Goal: Task Accomplishment & Management: Complete application form

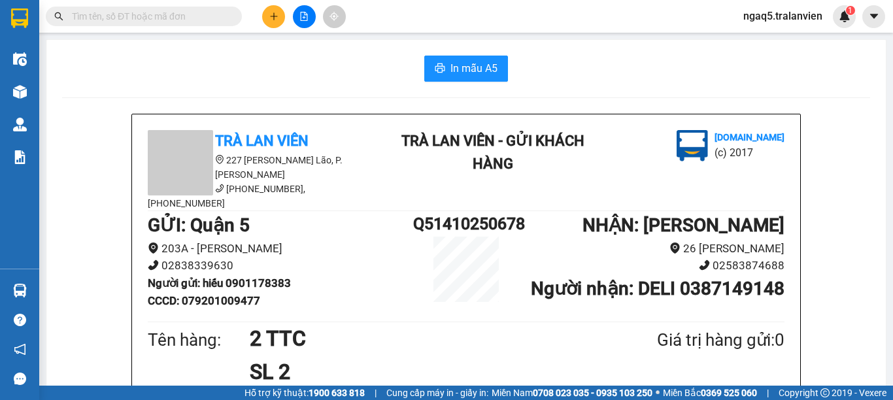
click at [279, 25] on button at bounding box center [273, 16] width 23 height 23
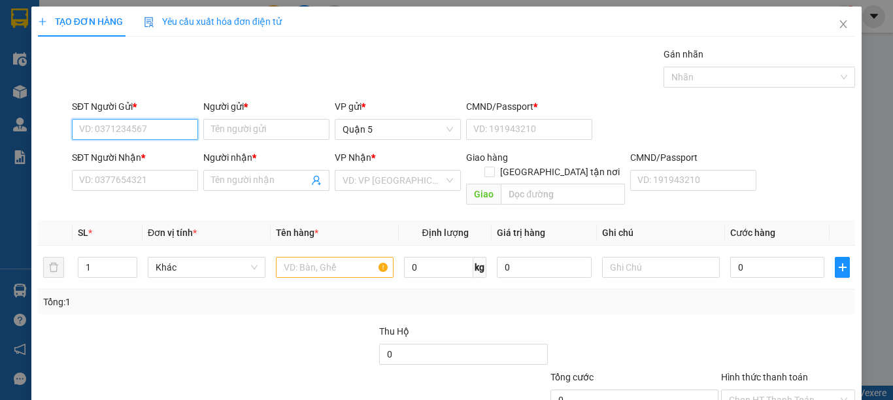
click at [144, 134] on input "SĐT Người Gửi *" at bounding box center [135, 129] width 126 height 21
type input "2"
type input "0981952634"
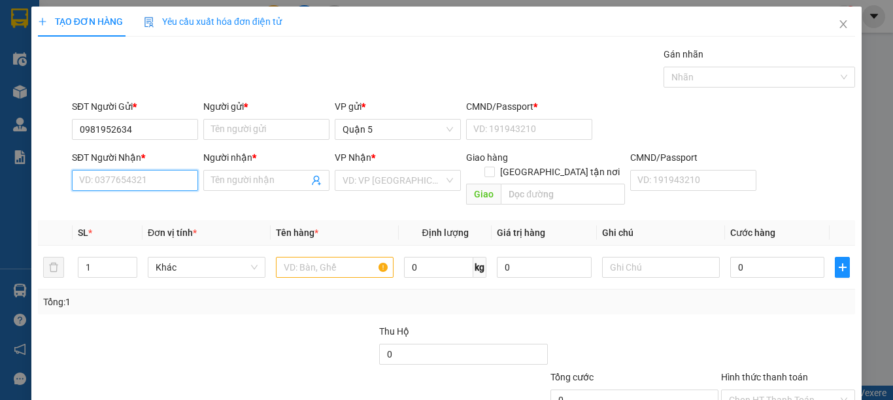
click at [127, 186] on input "SĐT Người Nhận *" at bounding box center [135, 180] width 126 height 21
type input "0985263439"
click at [167, 324] on div at bounding box center [122, 347] width 171 height 46
click at [162, 184] on input "0985263439" at bounding box center [135, 180] width 126 height 21
drag, startPoint x: 208, startPoint y: 325, endPoint x: 199, endPoint y: 306, distance: 21.6
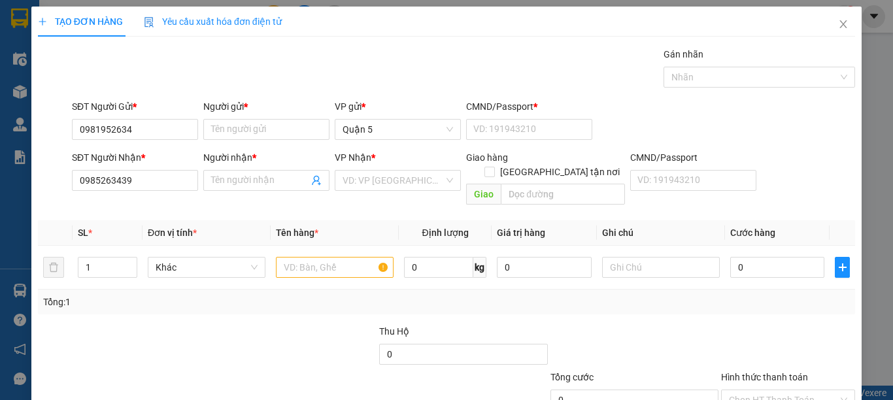
click at [204, 324] on div "Thu Hộ 0" at bounding box center [447, 347] width 820 height 46
click at [141, 127] on input "0981952634" at bounding box center [135, 129] width 126 height 21
click at [252, 175] on input "Người nhận *" at bounding box center [259, 180] width 97 height 14
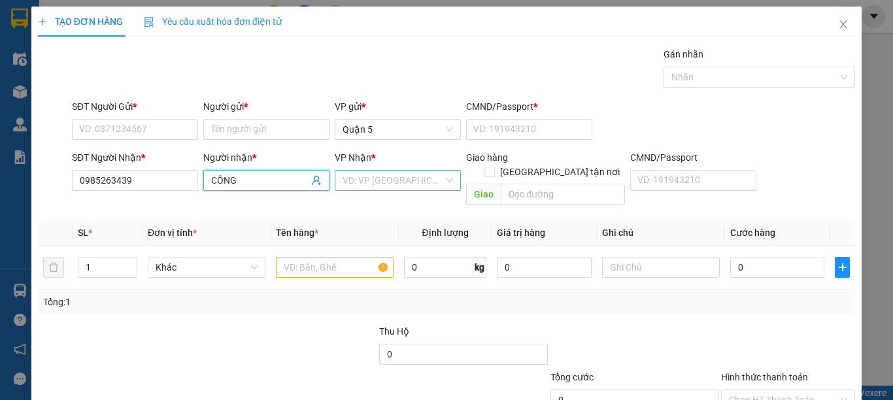
type input "CÔNG"
click at [360, 180] on input "search" at bounding box center [392, 181] width 101 height 20
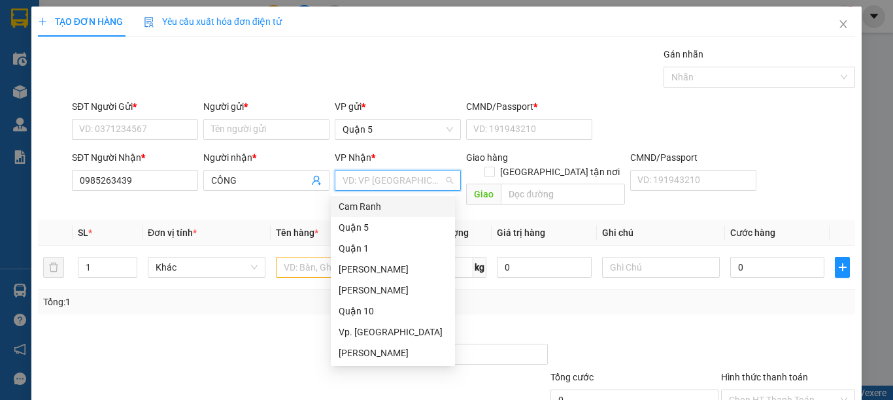
click at [357, 203] on div "Cam Ranh" at bounding box center [393, 206] width 108 height 14
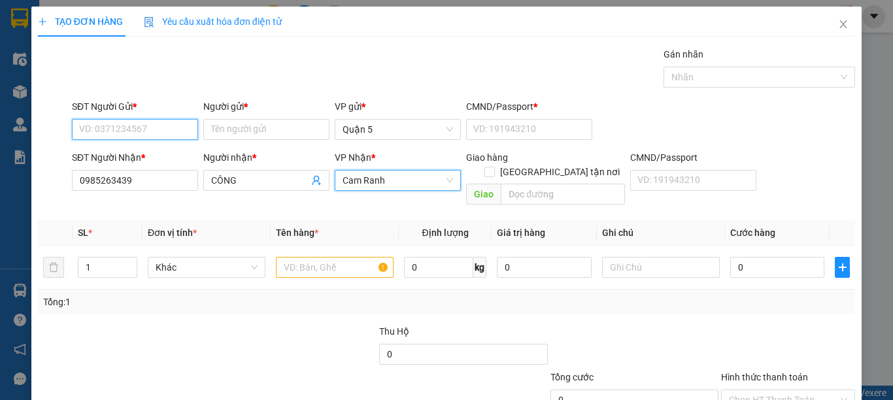
click at [143, 130] on input "SĐT Người Gửi *" at bounding box center [135, 129] width 126 height 21
type input "0981952634"
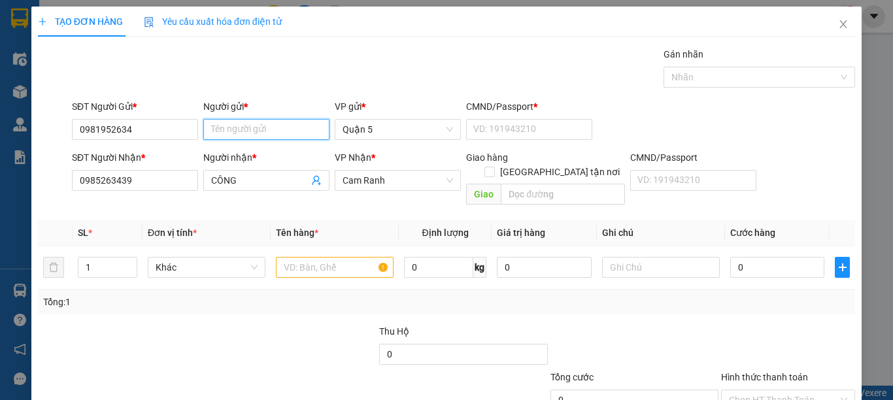
click at [255, 125] on input "Người gửi *" at bounding box center [266, 129] width 126 height 21
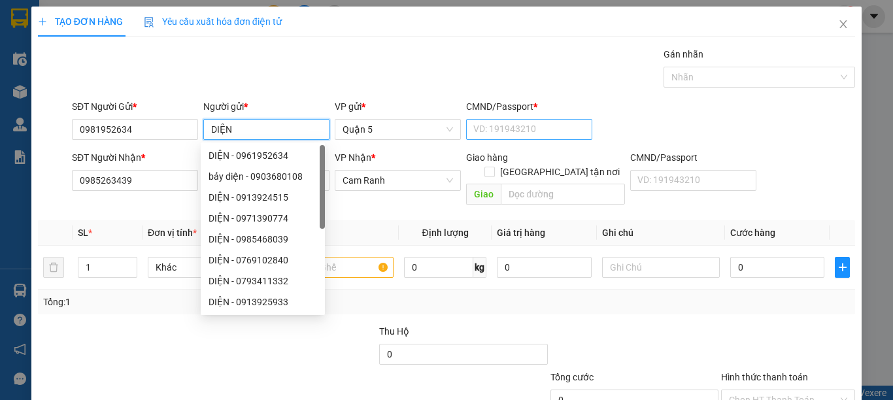
type input "DIỆN"
click at [544, 132] on input "CMND/Passport *" at bounding box center [529, 129] width 126 height 21
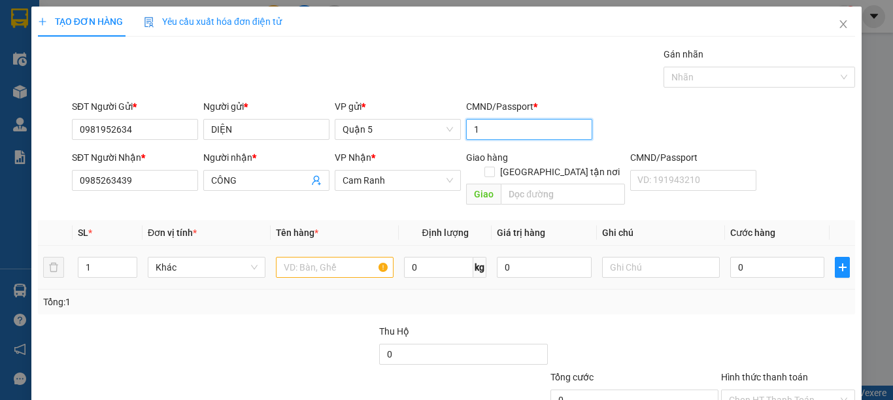
type input "1"
click at [317, 257] on input "text" at bounding box center [335, 267] width 118 height 21
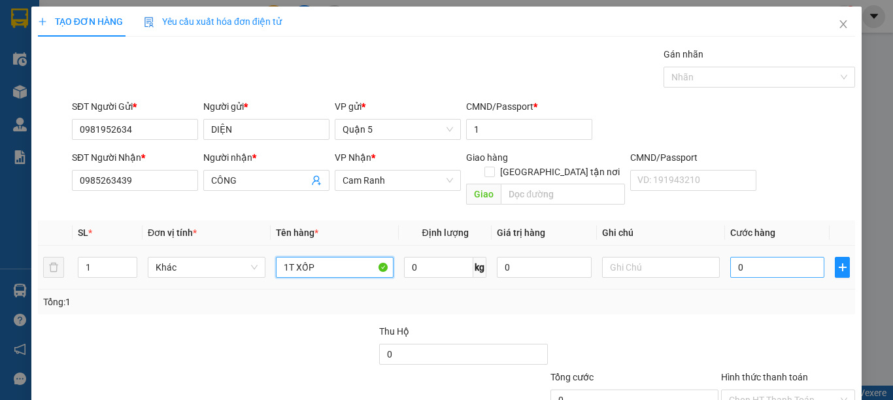
type input "1T XỐP"
click at [785, 257] on input "0" at bounding box center [777, 267] width 94 height 21
type input "5"
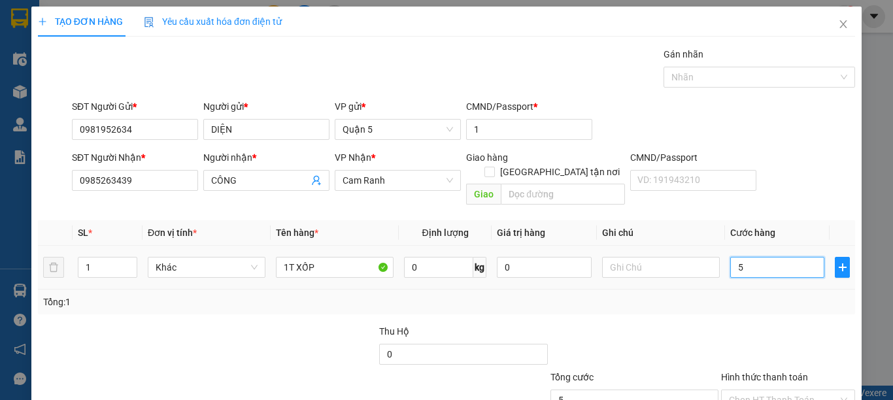
type input "50"
click at [775, 324] on div at bounding box center [788, 347] width 137 height 46
type input "50.000"
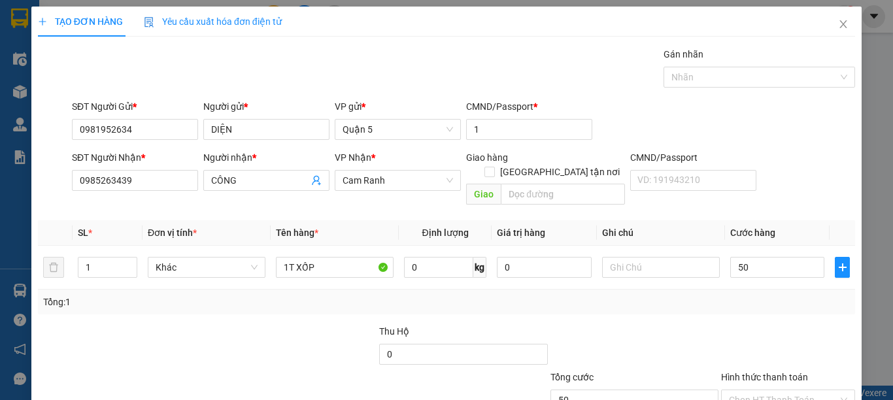
type input "50.000"
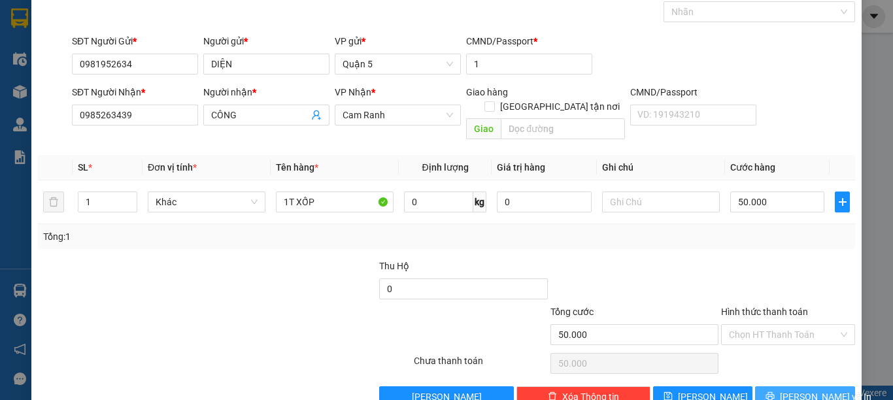
click at [804, 389] on span "[PERSON_NAME] và In" at bounding box center [825, 396] width 91 height 14
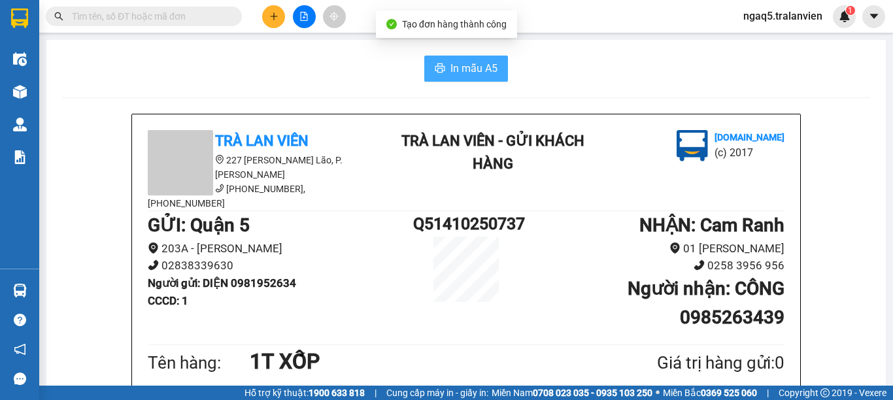
click at [450, 73] on span "In mẫu A5" at bounding box center [473, 68] width 47 height 16
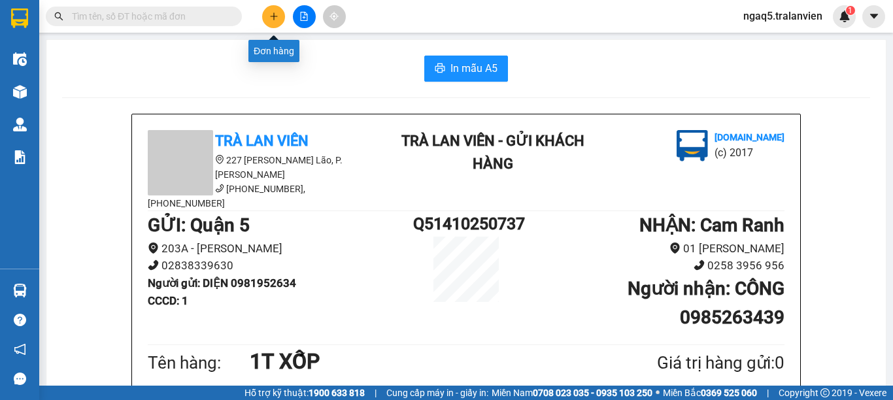
click at [274, 14] on icon "plus" at bounding box center [273, 16] width 9 height 9
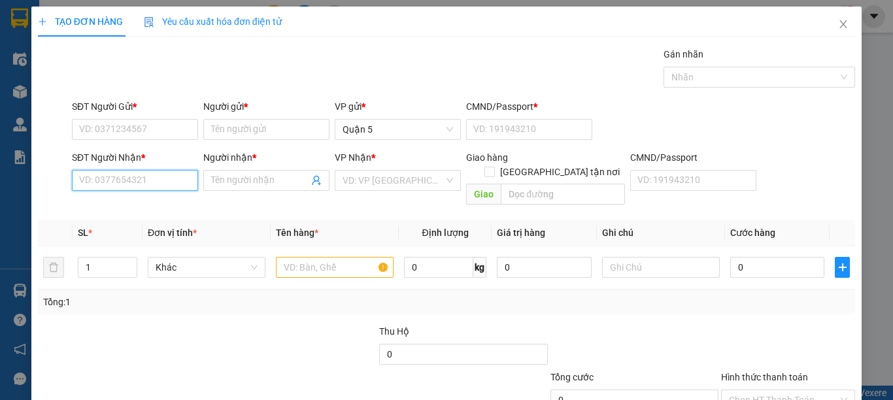
click at [129, 180] on input "SĐT Người Nhận *" at bounding box center [135, 180] width 126 height 21
drag, startPoint x: 116, startPoint y: 208, endPoint x: 120, endPoint y: 202, distance: 6.7
click at [116, 207] on div "0327687777 - VĂN" at bounding box center [133, 206] width 108 height 14
type input "0327687777"
type input "VĂN"
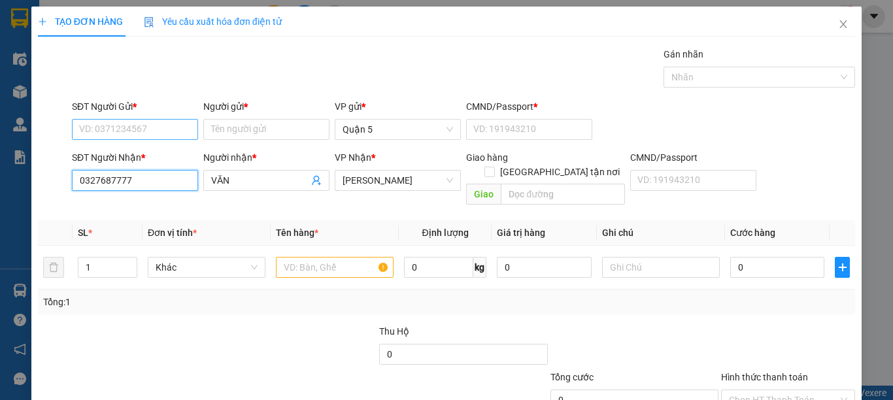
type input "0327687777"
click at [145, 130] on input "SĐT Người Gửi *" at bounding box center [135, 129] width 126 height 21
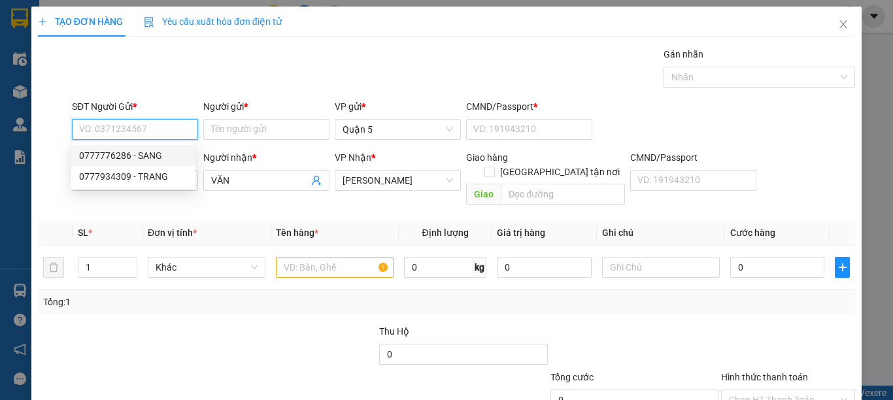
click at [116, 156] on div "0777776286 - SANG" at bounding box center [133, 155] width 108 height 14
type input "0777776286"
type input "SANG"
type input "1"
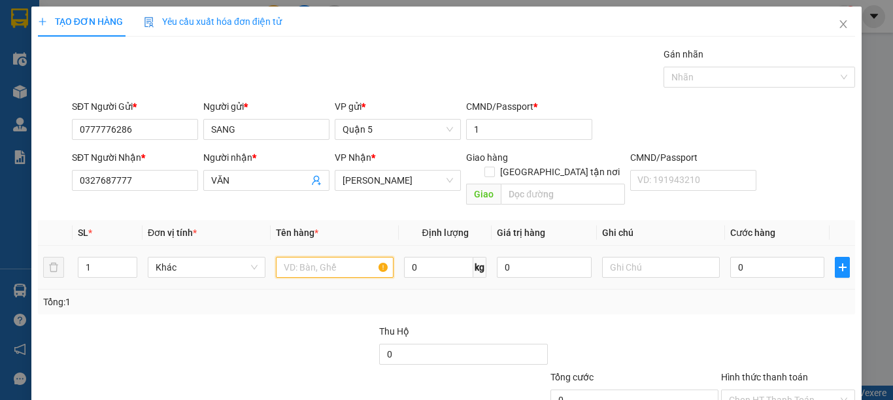
click at [322, 257] on input "text" at bounding box center [335, 267] width 118 height 21
type input "1H VÀNG"
click at [740, 257] on input "0" at bounding box center [777, 267] width 94 height 21
type input "3"
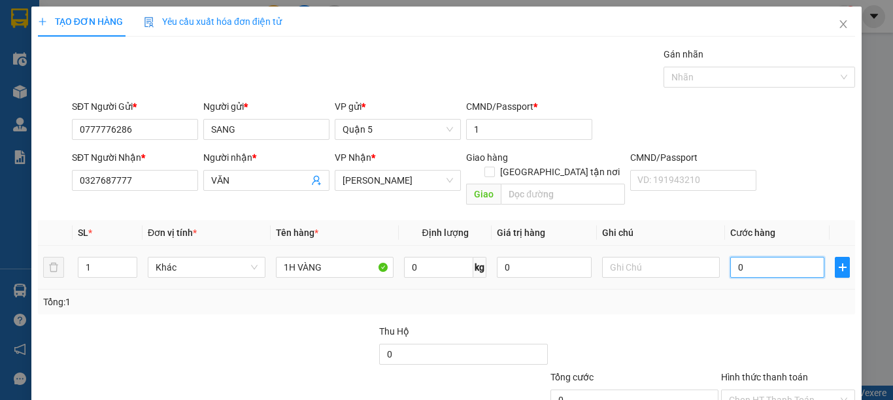
type input "3"
type input "30"
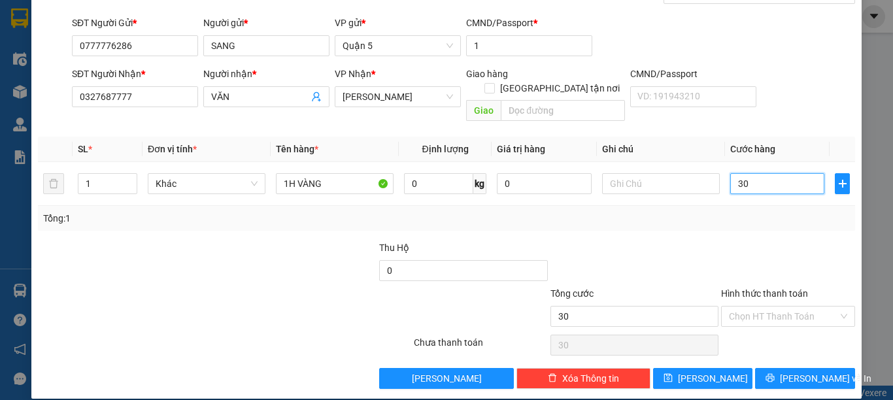
scroll to position [84, 0]
type input "30.000"
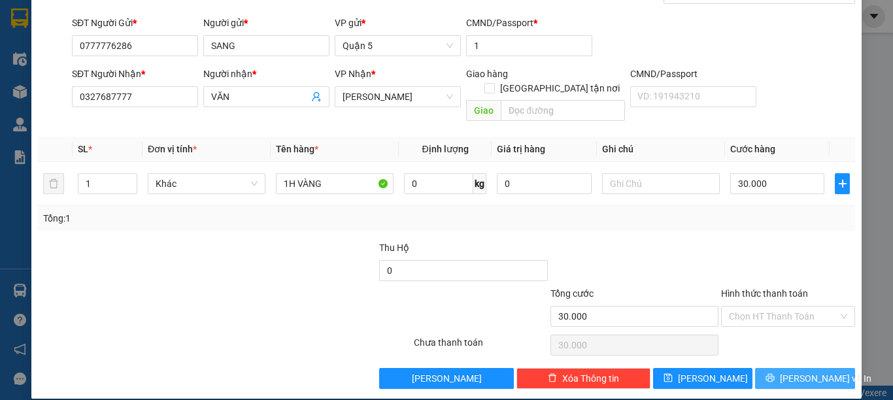
click at [784, 371] on span "[PERSON_NAME] và In" at bounding box center [825, 378] width 91 height 14
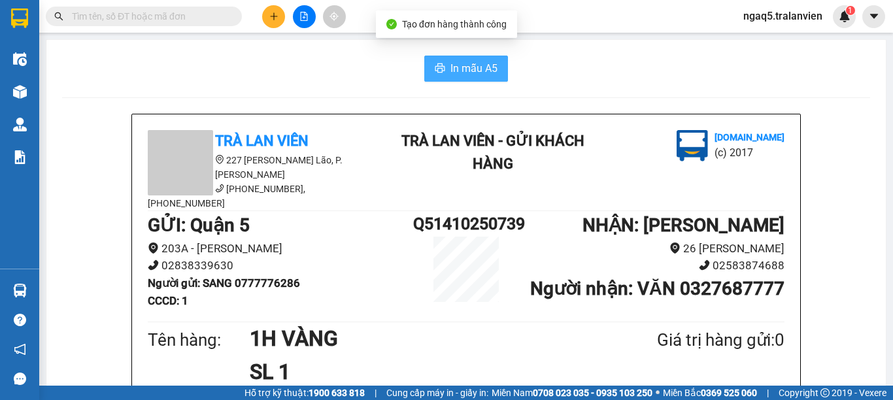
click at [478, 68] on span "In mẫu A5" at bounding box center [473, 68] width 47 height 16
